Goal: Information Seeking & Learning: Find specific page/section

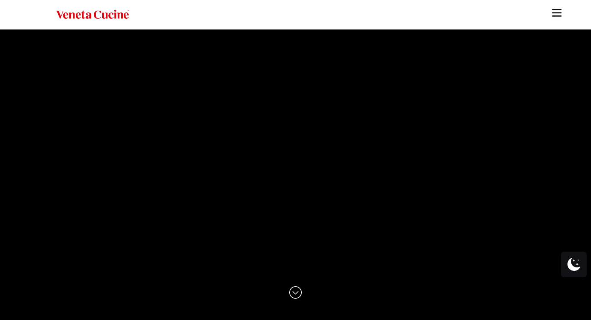
click at [557, 10] on img "Site" at bounding box center [556, 12] width 13 height 13
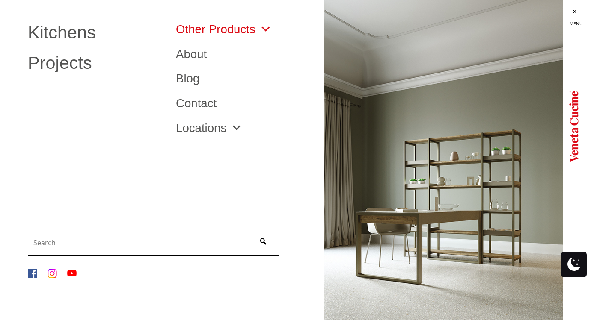
click at [267, 29] on span "Site" at bounding box center [263, 30] width 16 height 12
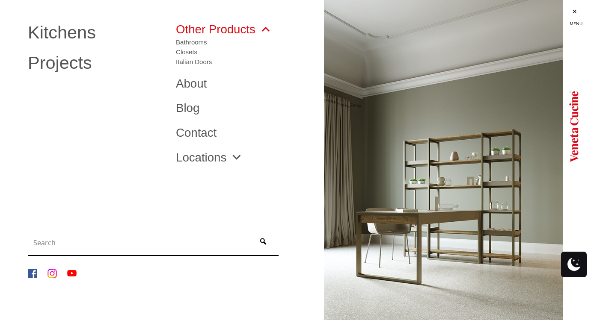
click at [265, 29] on span "Site" at bounding box center [263, 30] width 16 height 12
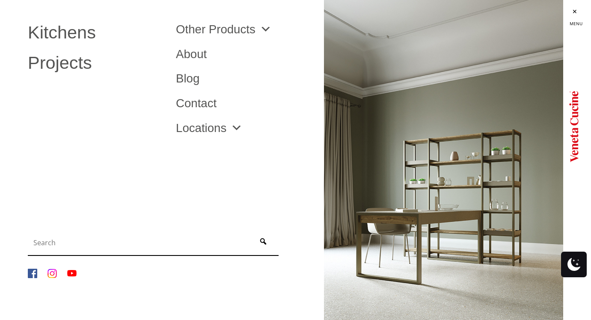
scroll to position [92, 0]
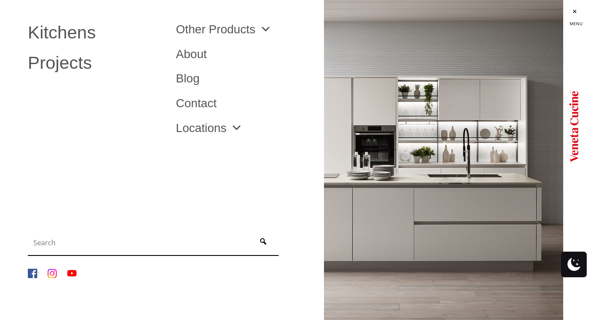
click at [574, 110] on img "Site" at bounding box center [573, 126] width 9 height 77
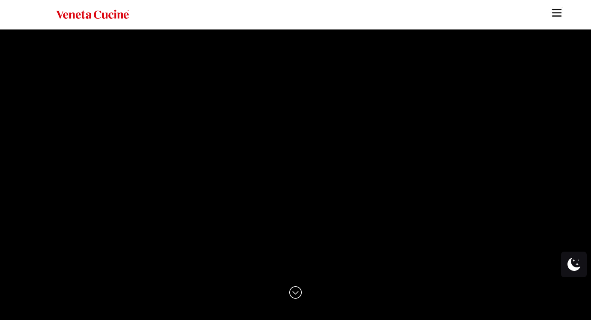
click at [557, 12] on img "Site" at bounding box center [556, 12] width 13 height 13
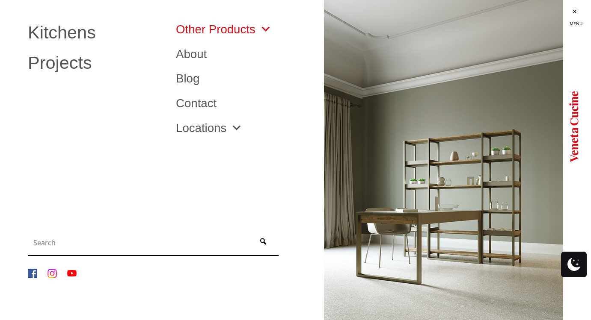
click at [265, 28] on span "Site" at bounding box center [263, 30] width 16 height 12
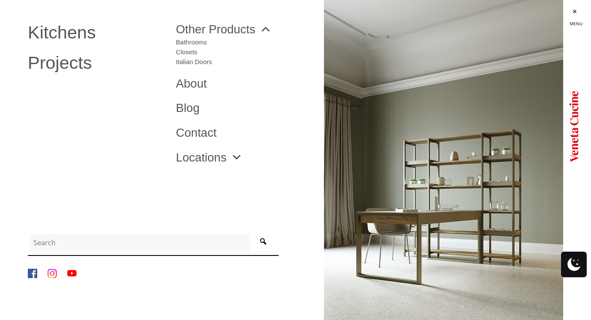
click at [157, 250] on input "Site" at bounding box center [140, 242] width 220 height 17
type input "bar stools"
click at [263, 243] on button "Site" at bounding box center [263, 243] width 27 height 21
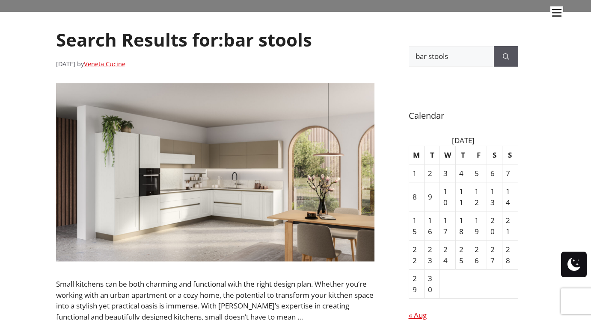
scroll to position [171, 0]
click at [506, 57] on icon "Search" at bounding box center [506, 57] width 6 height 6
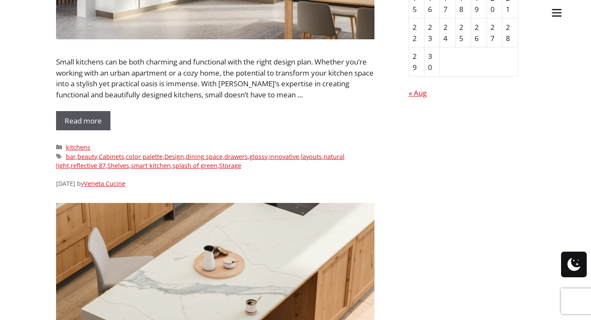
scroll to position [400, 0]
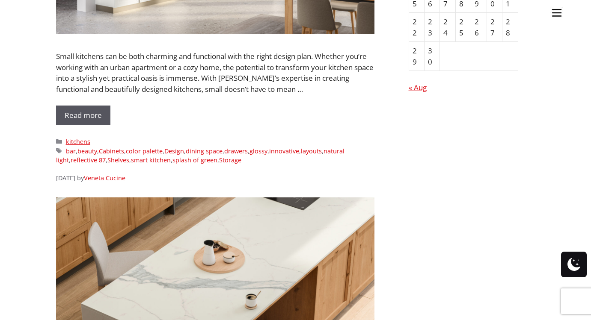
click at [71, 150] on ul "Kitchens Projects Other Products Bathrooms Closets Italian Doors About Blog Con…" at bounding box center [295, 160] width 591 height 320
click at [72, 150] on ul "Kitchens Projects Other Products Bathrooms Closets Italian Doors About Blog Con…" at bounding box center [295, 160] width 591 height 320
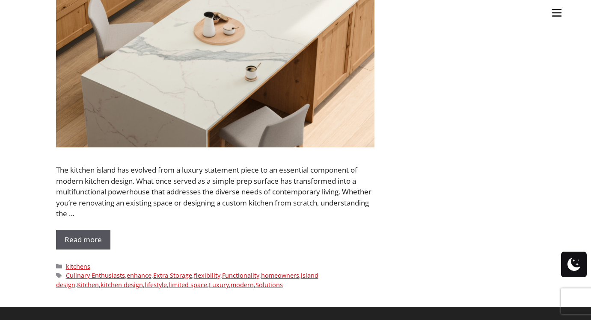
scroll to position [628, 0]
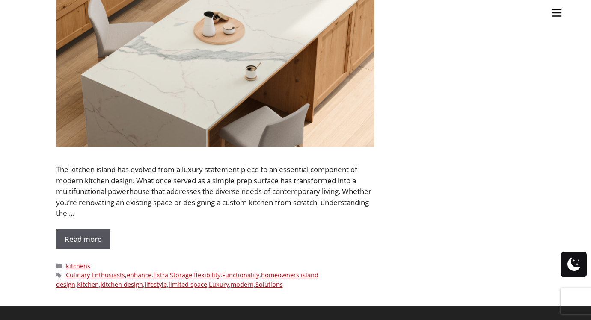
click at [86, 236] on ul "Kitchens Projects Other Products Bathrooms Closets Italian Doors About Blog Con…" at bounding box center [295, 160] width 591 height 320
click at [88, 237] on ul "Kitchens Projects Other Products Bathrooms Closets Italian Doors About Blog Con…" at bounding box center [295, 160] width 591 height 320
click at [475, 252] on ul "Kitchens Projects Other Products Bathrooms Closets Italian Doors About Blog Con…" at bounding box center [295, 160] width 591 height 320
click at [94, 233] on ul "Kitchens Projects Other Products Bathrooms Closets Italian Doors About Blog Con…" at bounding box center [295, 160] width 591 height 320
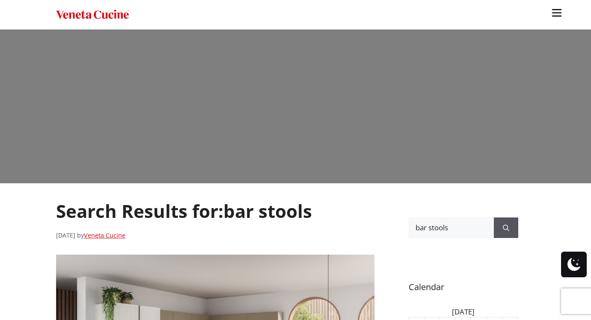
scroll to position [0, 0]
